Goal: Use online tool/utility: Utilize a website feature to perform a specific function

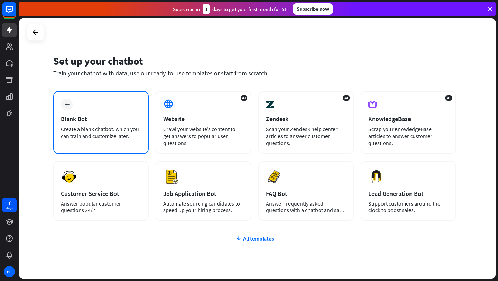
click at [66, 108] on div "plus" at bounding box center [67, 104] width 12 height 12
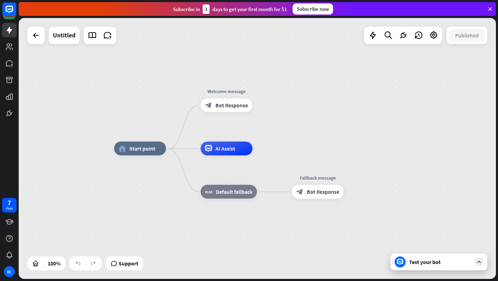
click at [415, 262] on div "Test your bot" at bounding box center [440, 261] width 62 height 7
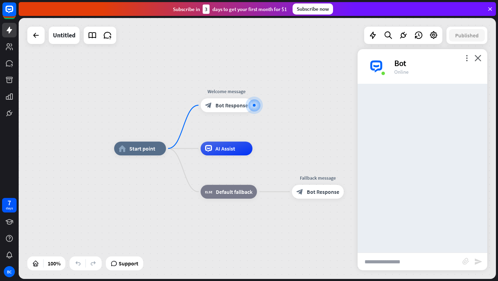
click at [404, 265] on input "text" at bounding box center [409, 261] width 105 height 17
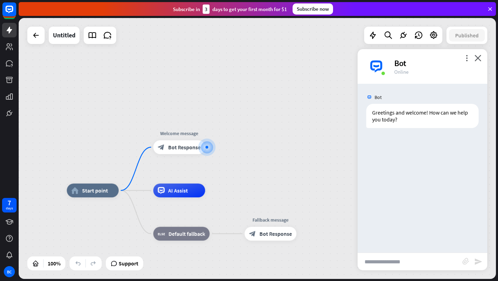
paste input "**********"
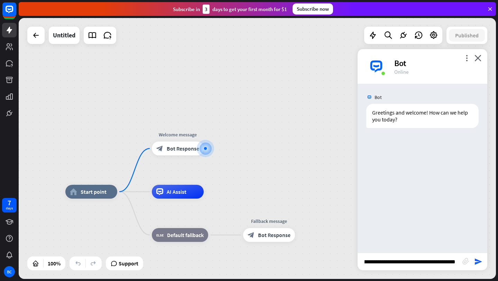
click at [404, 264] on input "text" at bounding box center [409, 261] width 105 height 17
click at [426, 262] on input "text" at bounding box center [409, 261] width 105 height 17
type input "**********"
click at [477, 261] on icon "send" at bounding box center [478, 261] width 8 height 8
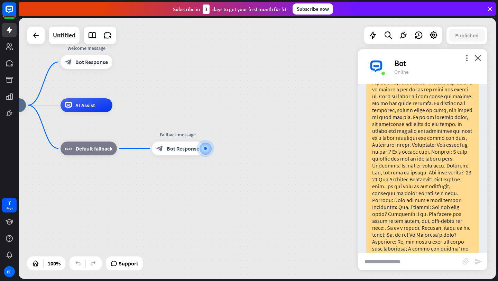
scroll to position [328, 0]
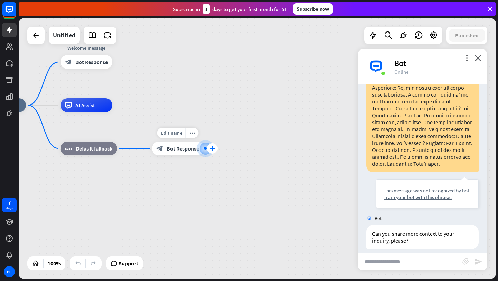
click at [212, 146] on icon "plus" at bounding box center [212, 148] width 5 height 5
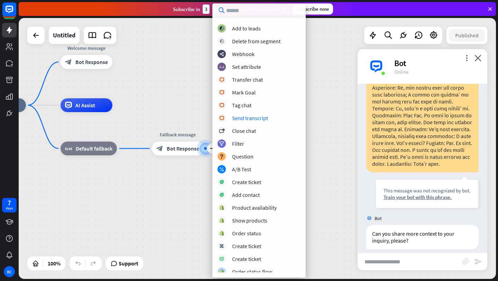
scroll to position [130, 0]
